Goal: Transaction & Acquisition: Book appointment/travel/reservation

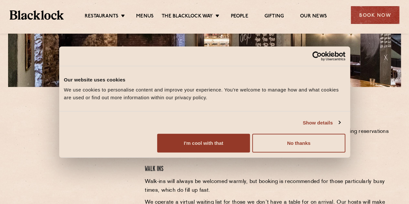
scroll to position [132, 0]
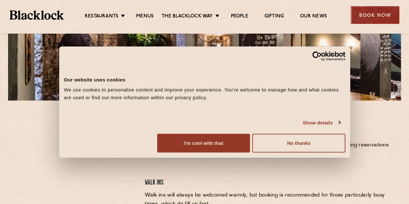
click at [379, 14] on div "Book Now" at bounding box center [375, 15] width 49 height 18
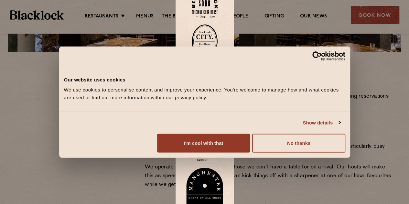
scroll to position [182, 0]
click at [206, 41] on img at bounding box center [205, 41] width 26 height 34
